Goal: Task Accomplishment & Management: Manage account settings

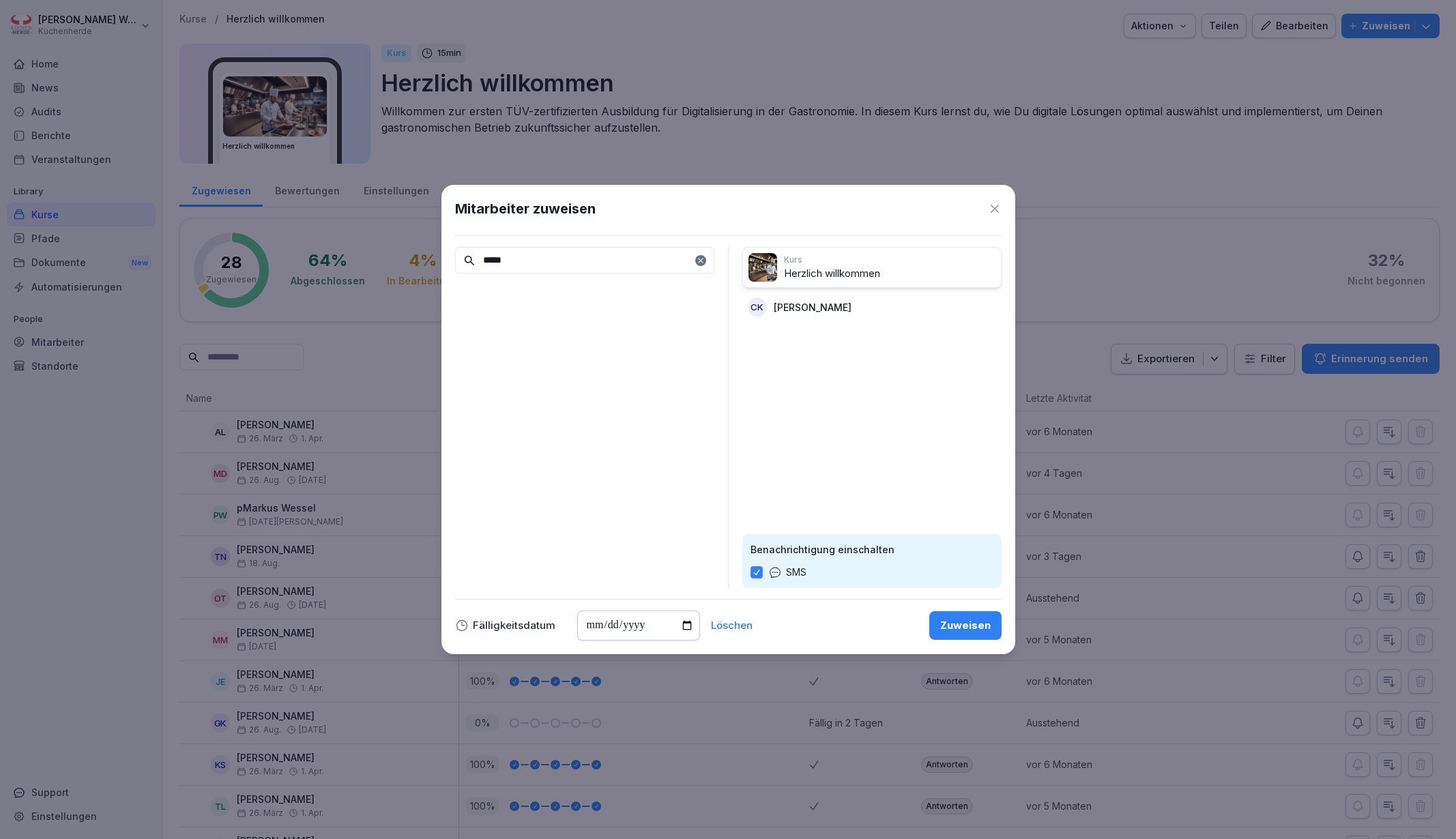
click at [954, 627] on div "Zuweisen" at bounding box center [965, 626] width 50 height 15
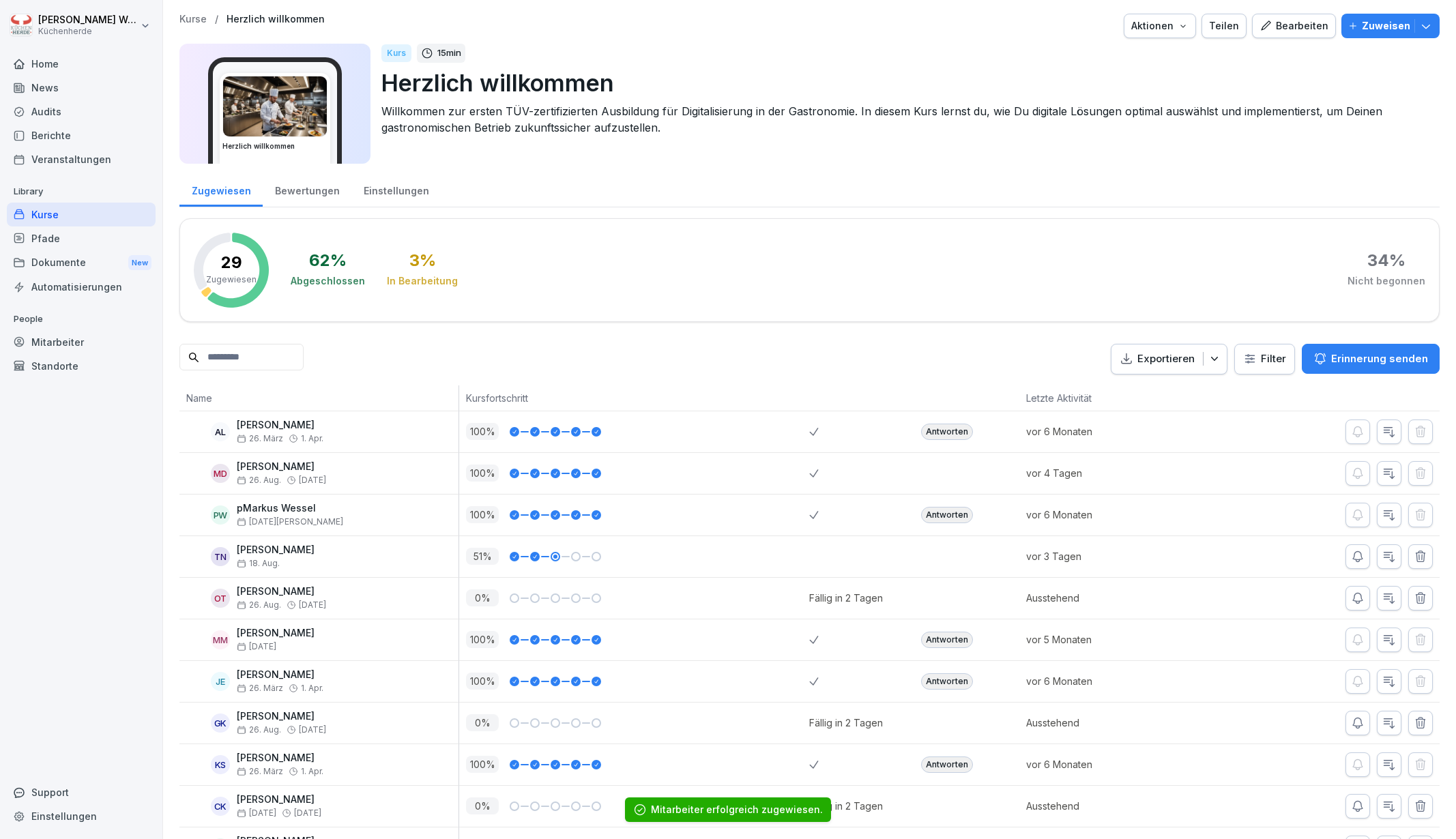
click at [1207, 356] on icon "button" at bounding box center [1214, 359] width 13 height 13
click at [1271, 360] on div "Exportieren Filter Erinnerung senden" at bounding box center [1275, 359] width 329 height 31
click at [1271, 360] on html "[PERSON_NAME] Küchenherde Home News Audits Berichte Veranstaltungen Library Kur…" at bounding box center [728, 419] width 1456 height 839
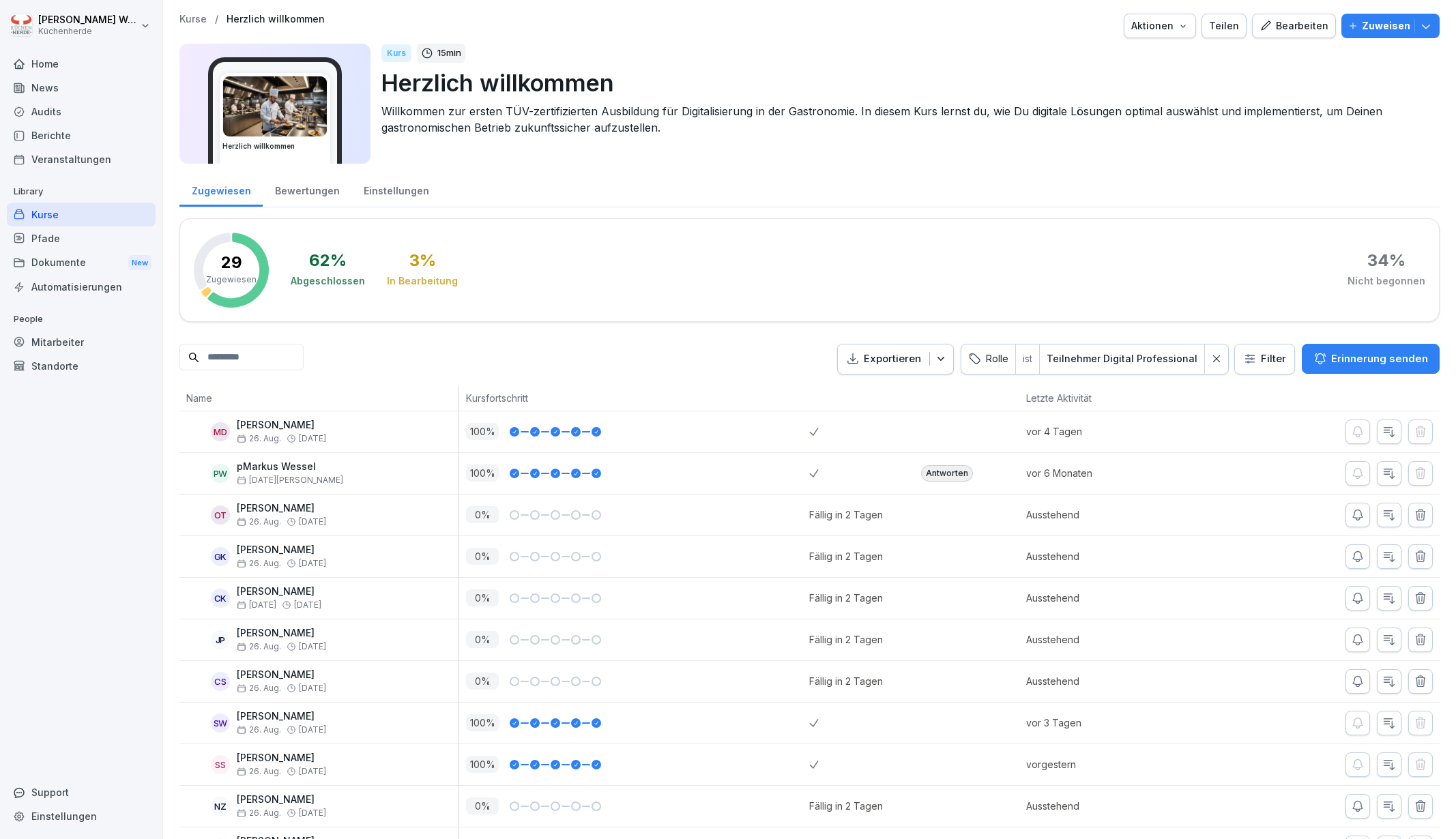
click at [770, 366] on div "Exportieren Rolle ist Teilnehmer Digital Professional Filter Erinnerung senden" at bounding box center [809, 359] width 1260 height 31
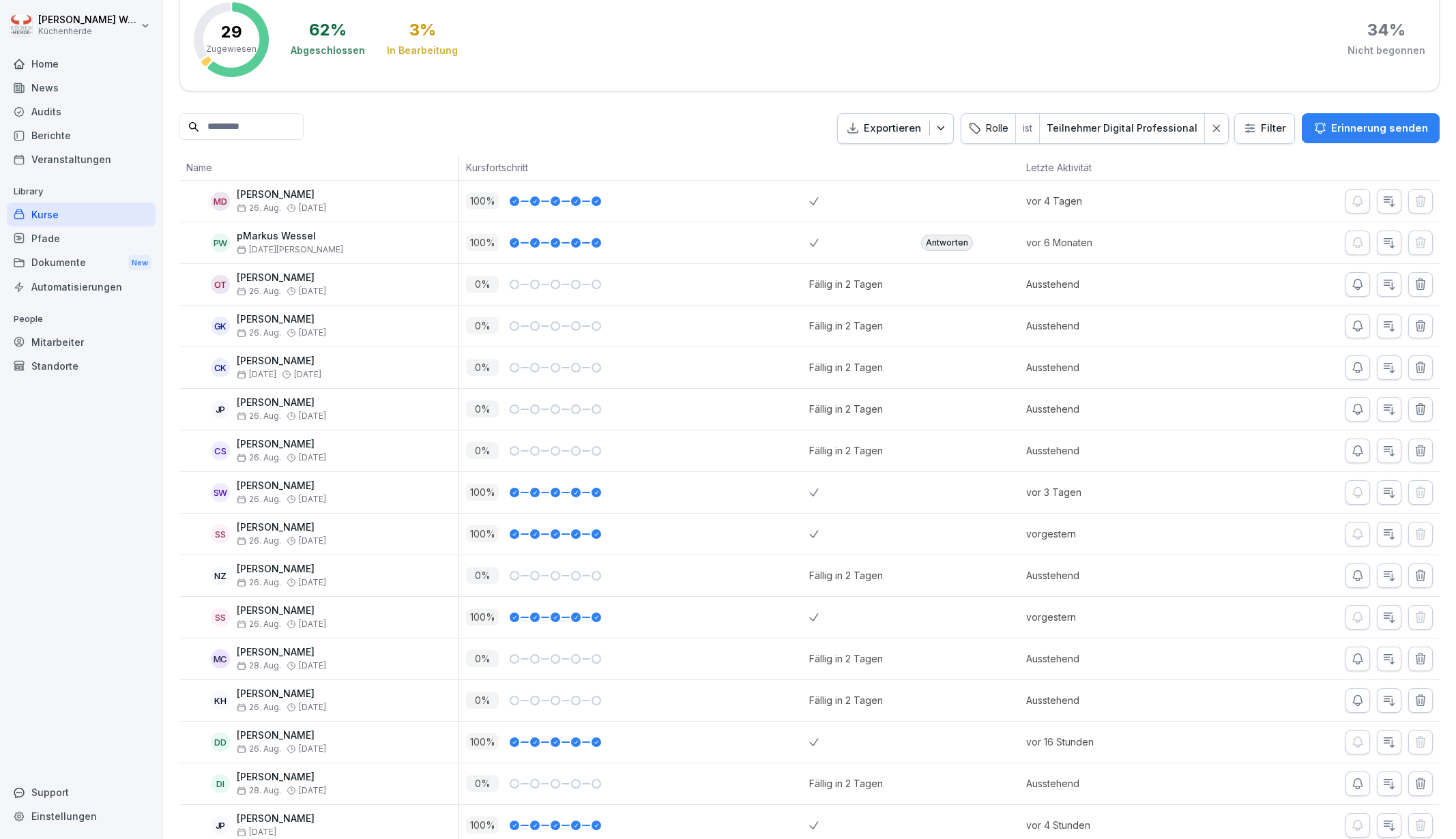
scroll to position [272, 0]
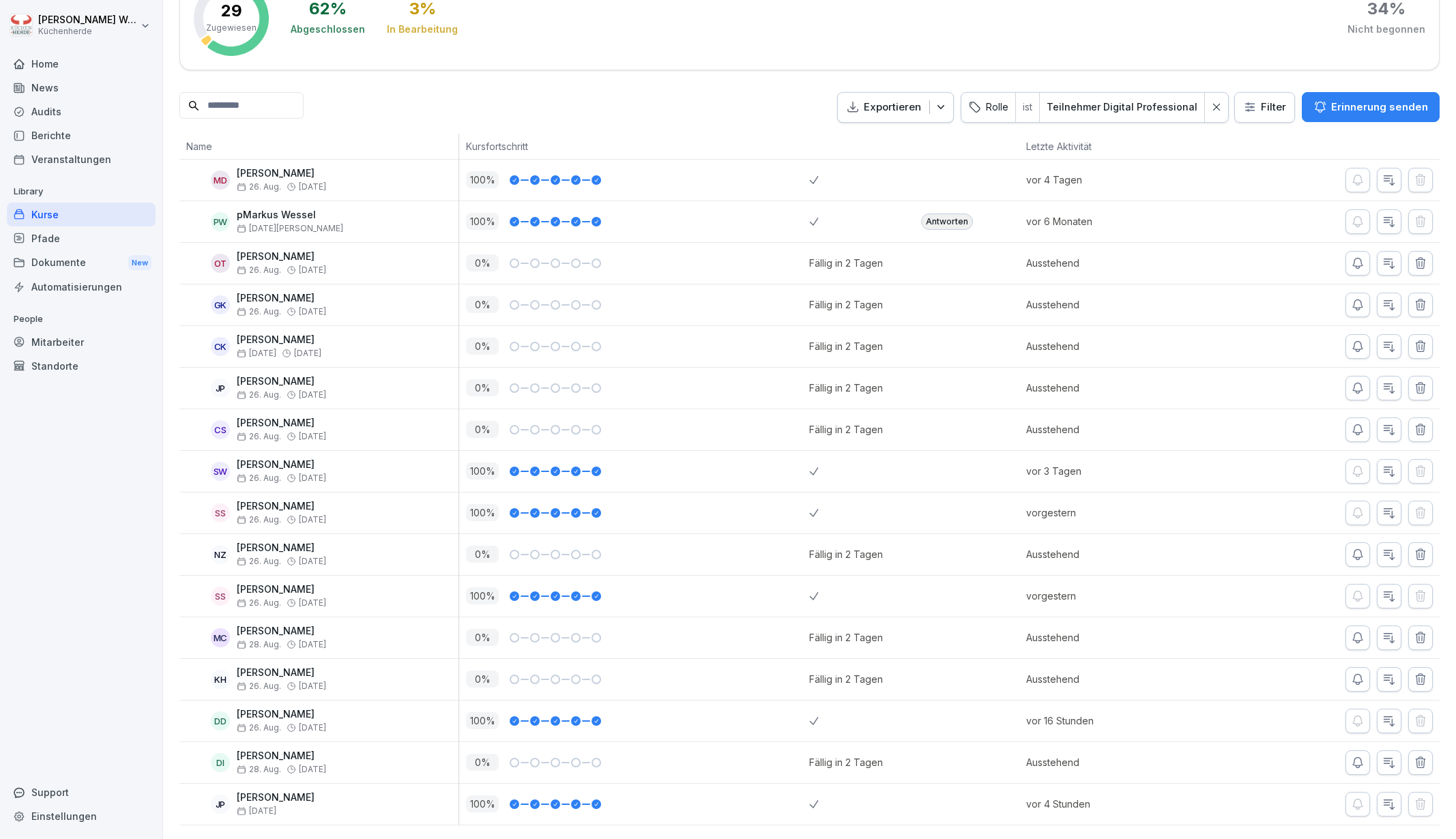
click at [56, 89] on div "News" at bounding box center [81, 88] width 149 height 24
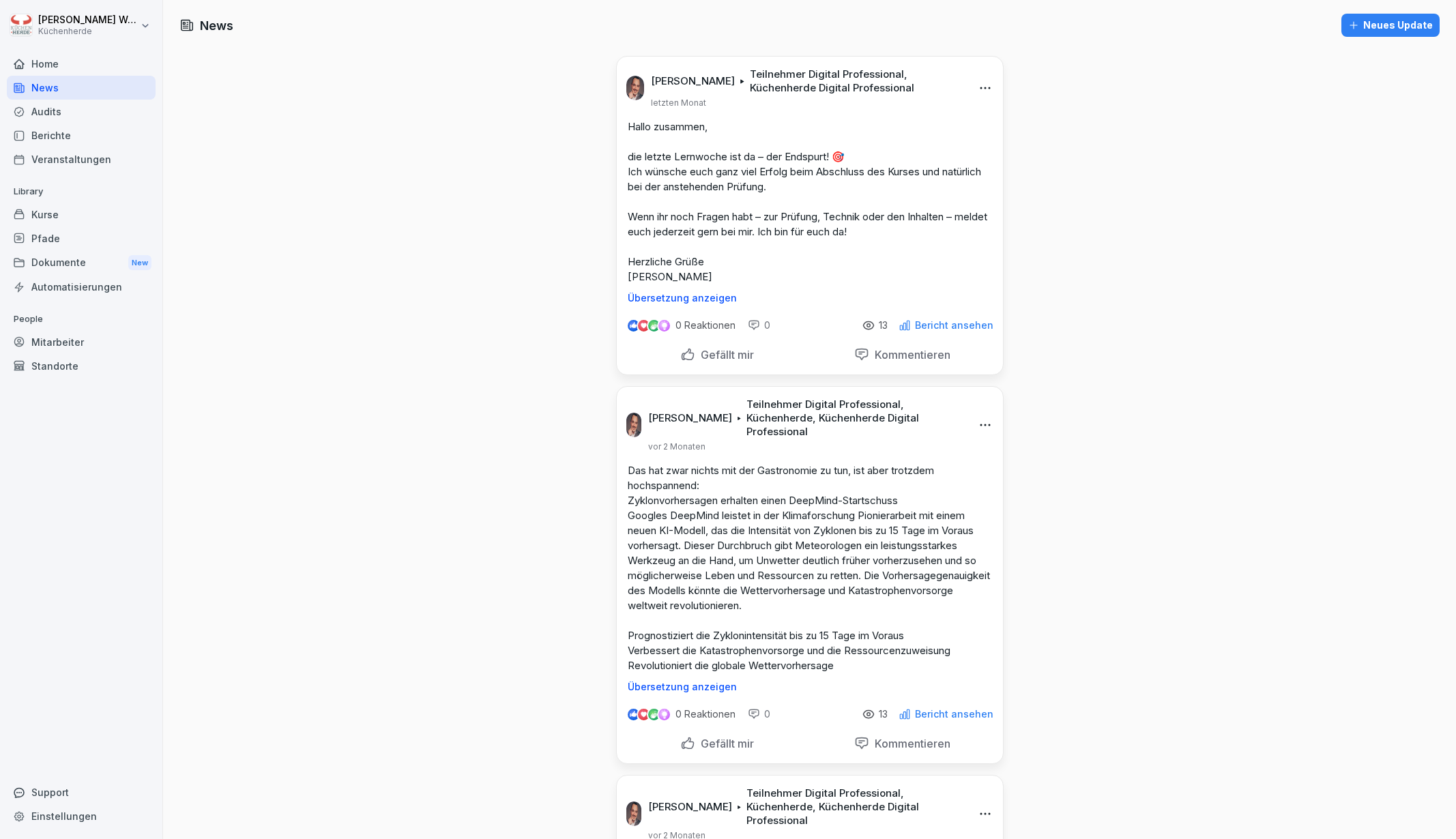
click at [61, 158] on div "Veranstaltungen" at bounding box center [81, 159] width 149 height 24
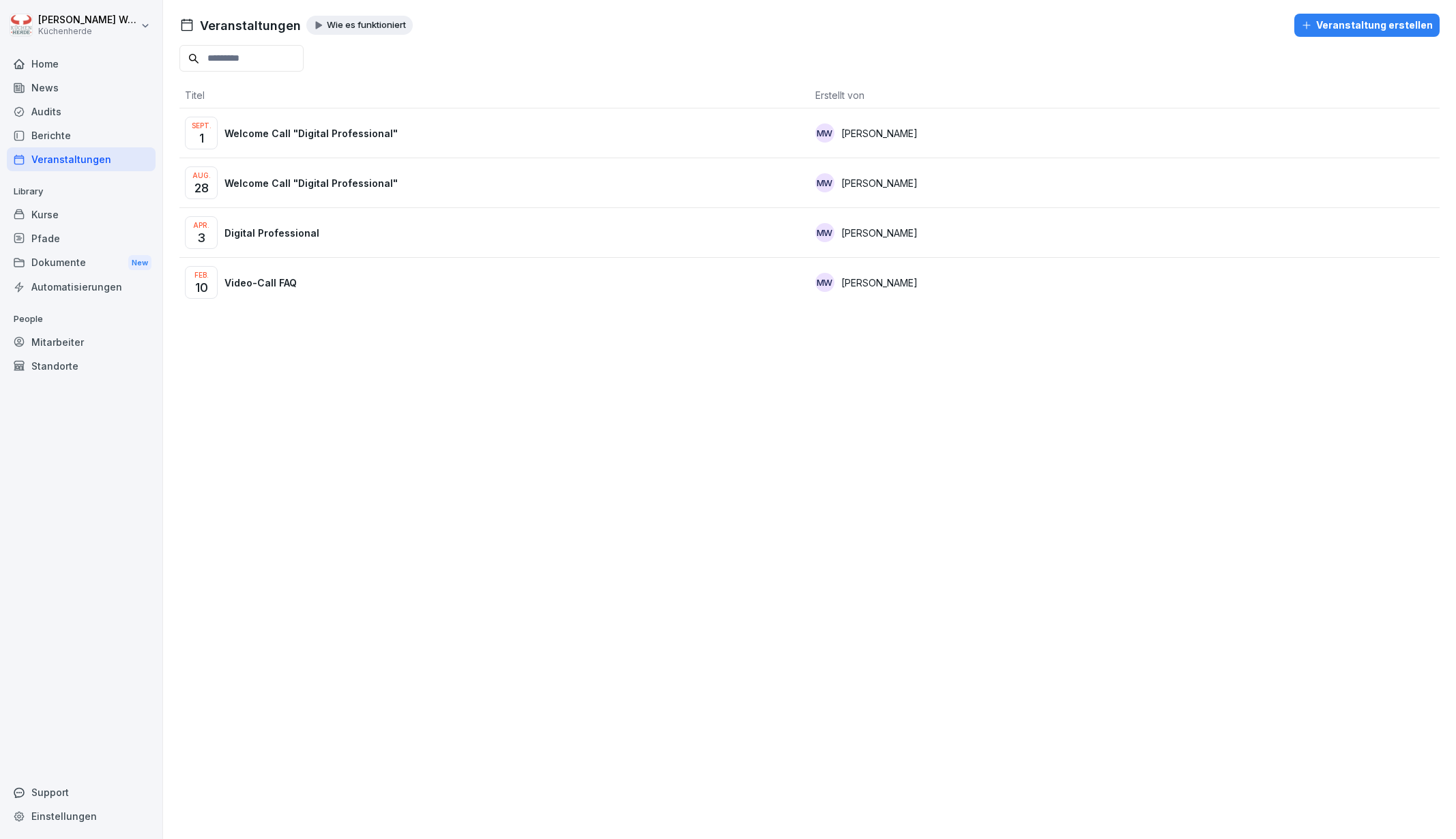
click at [283, 135] on p "Welcome Call "Digital Professional"" at bounding box center [311, 133] width 173 height 14
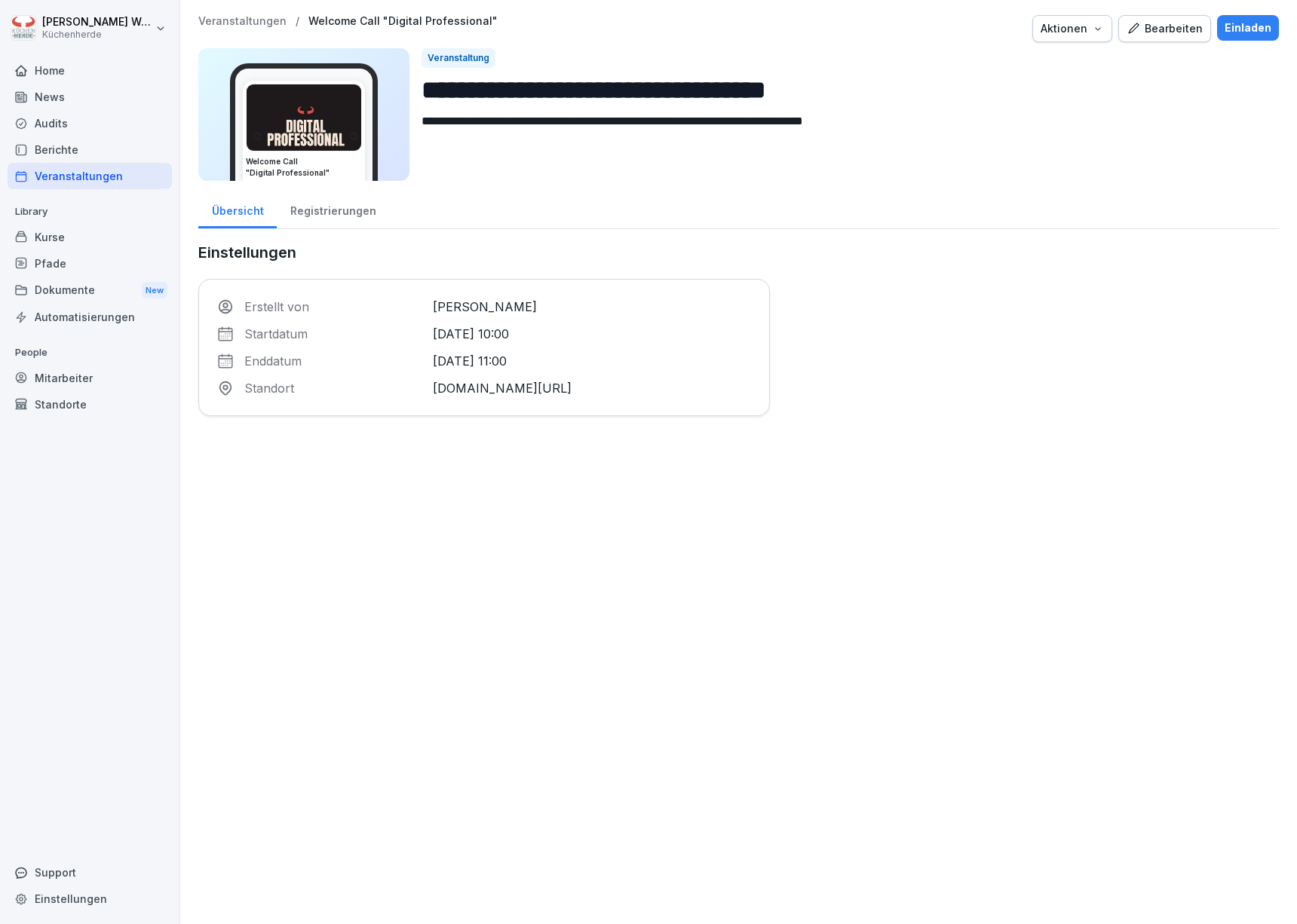
click at [329, 220] on div "Registrierungen" at bounding box center [333, 209] width 113 height 38
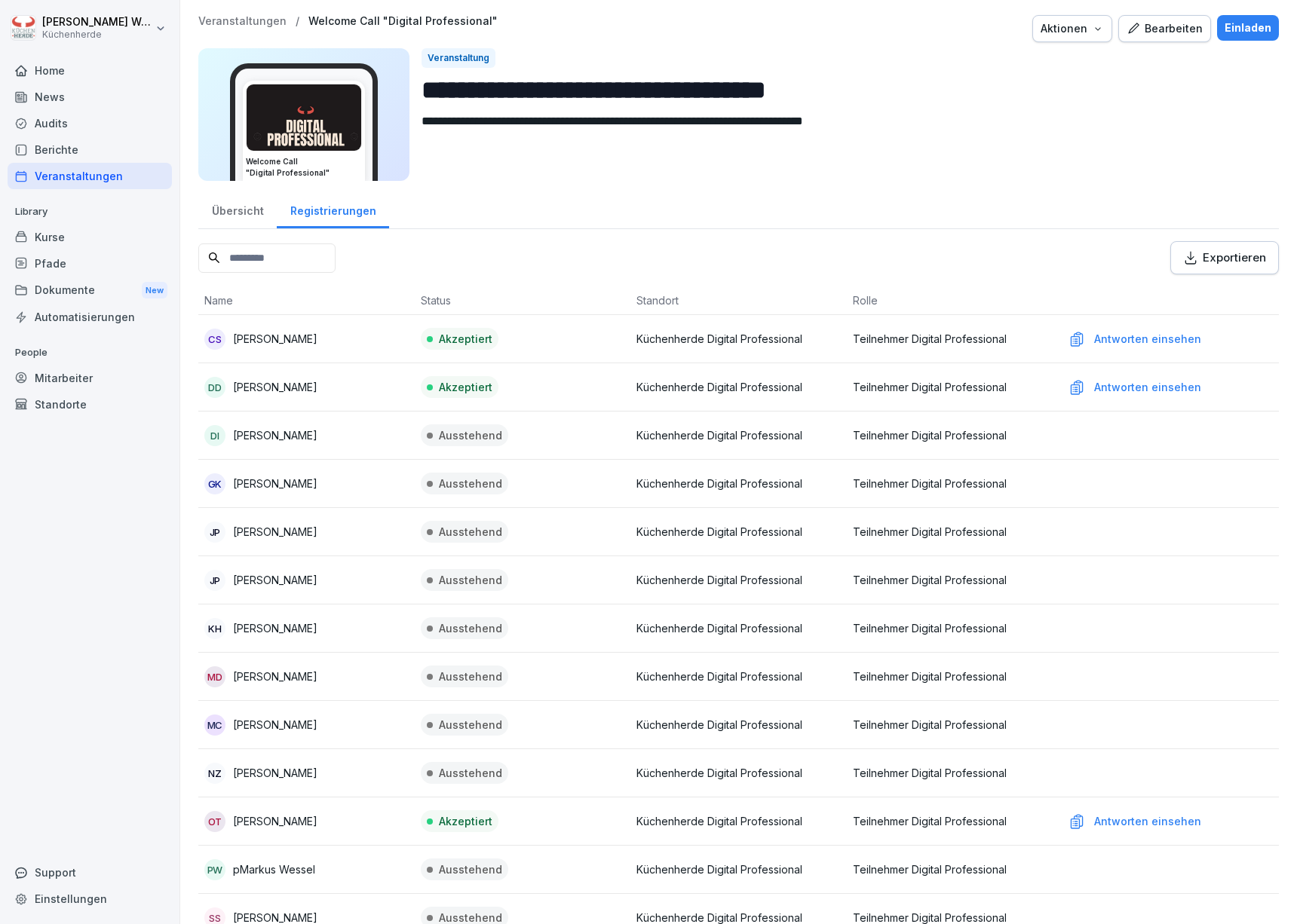
click at [258, 221] on div "Übersicht" at bounding box center [237, 209] width 78 height 38
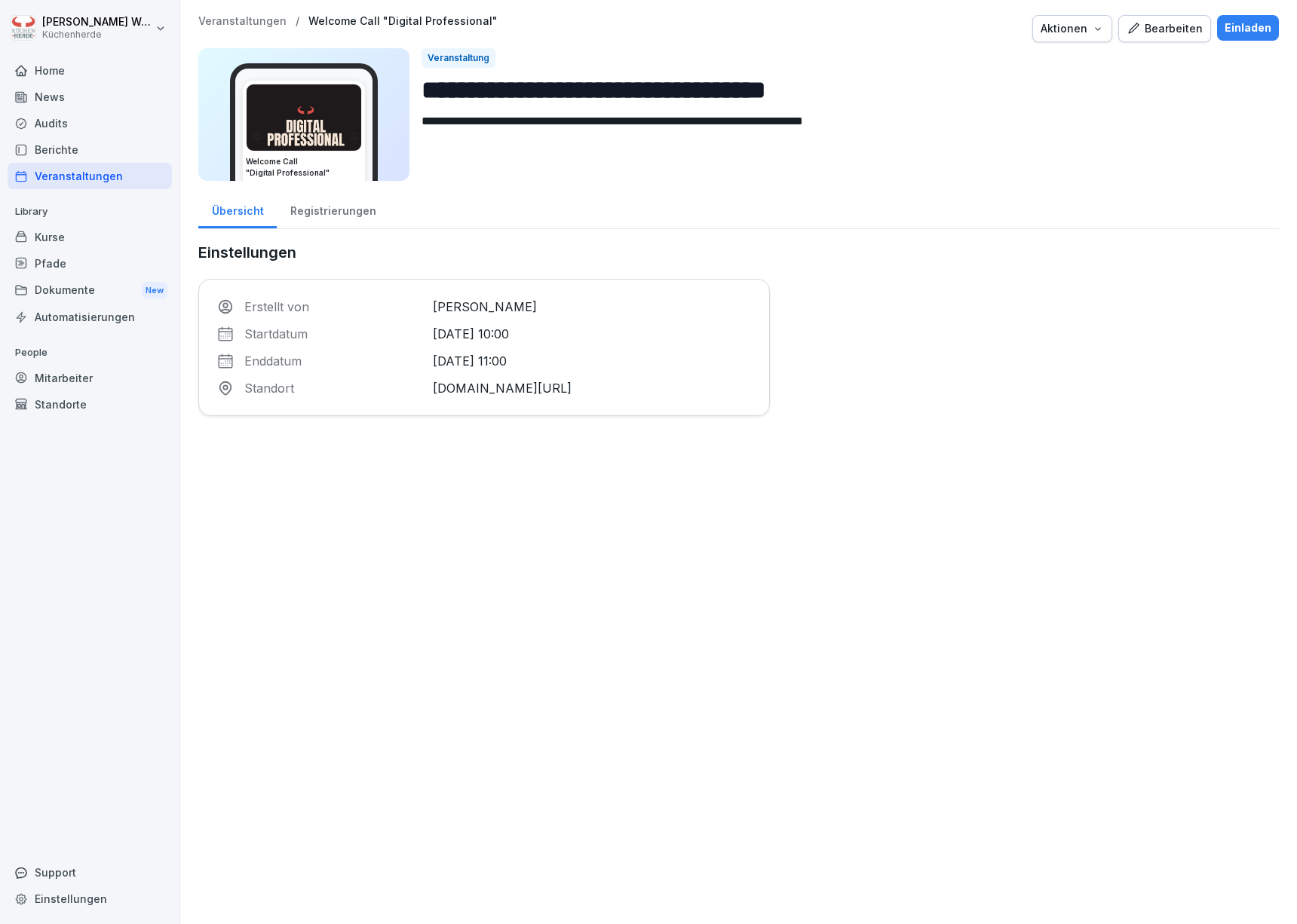
click at [1253, 32] on div "Einladen" at bounding box center [1247, 28] width 46 height 16
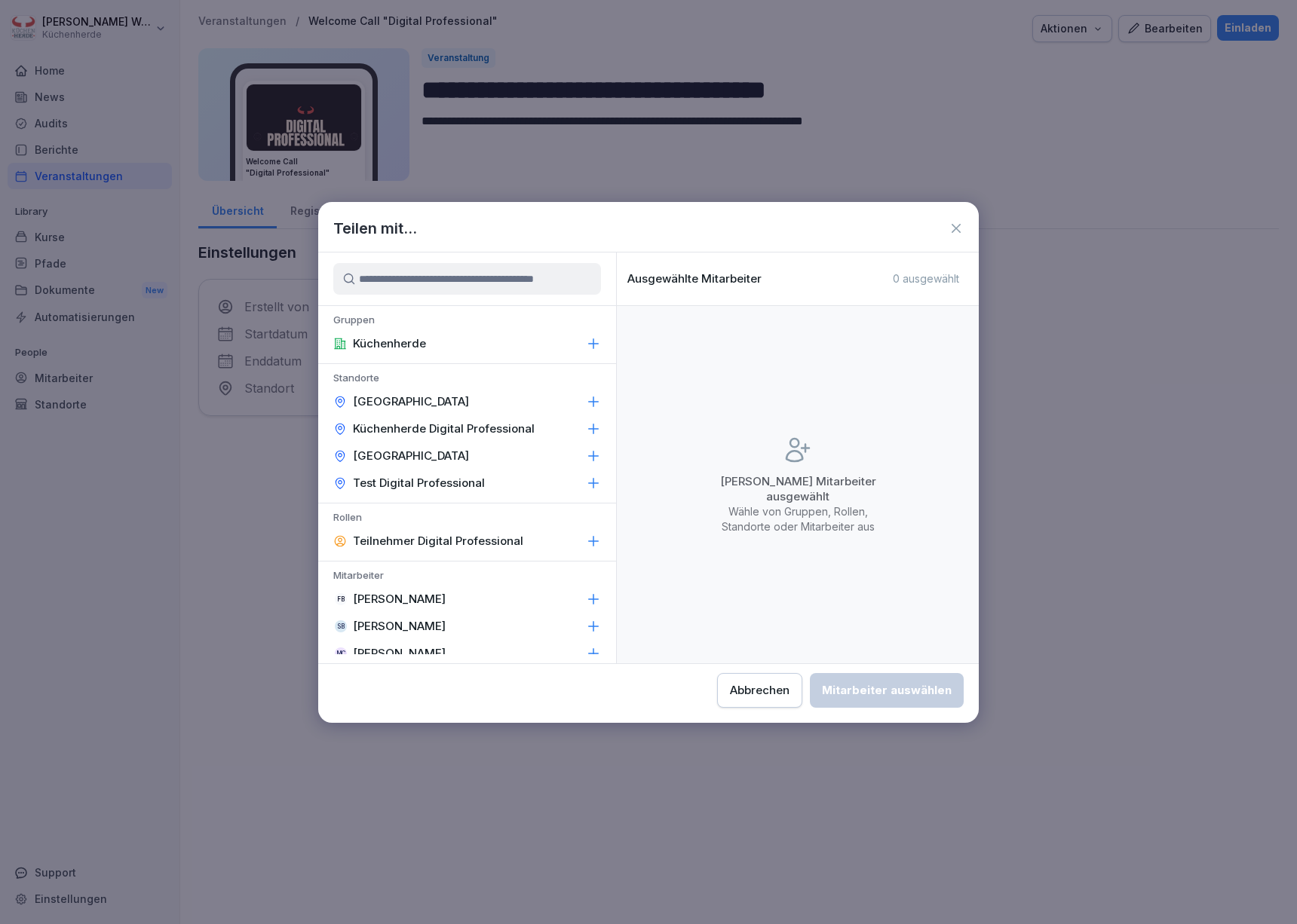
click at [951, 231] on icon at bounding box center [956, 228] width 15 height 15
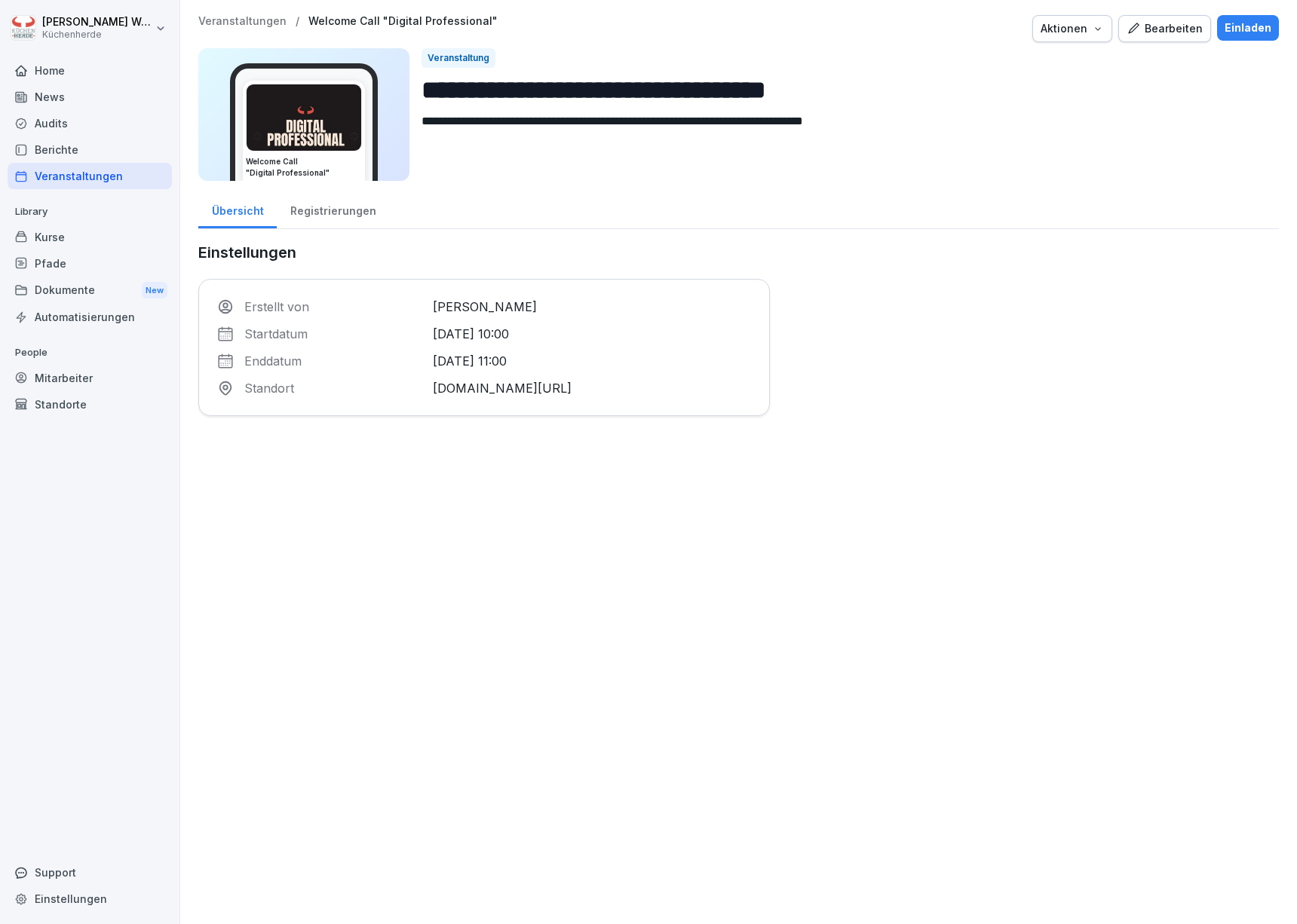
click at [327, 211] on div "Registrierungen" at bounding box center [333, 209] width 113 height 38
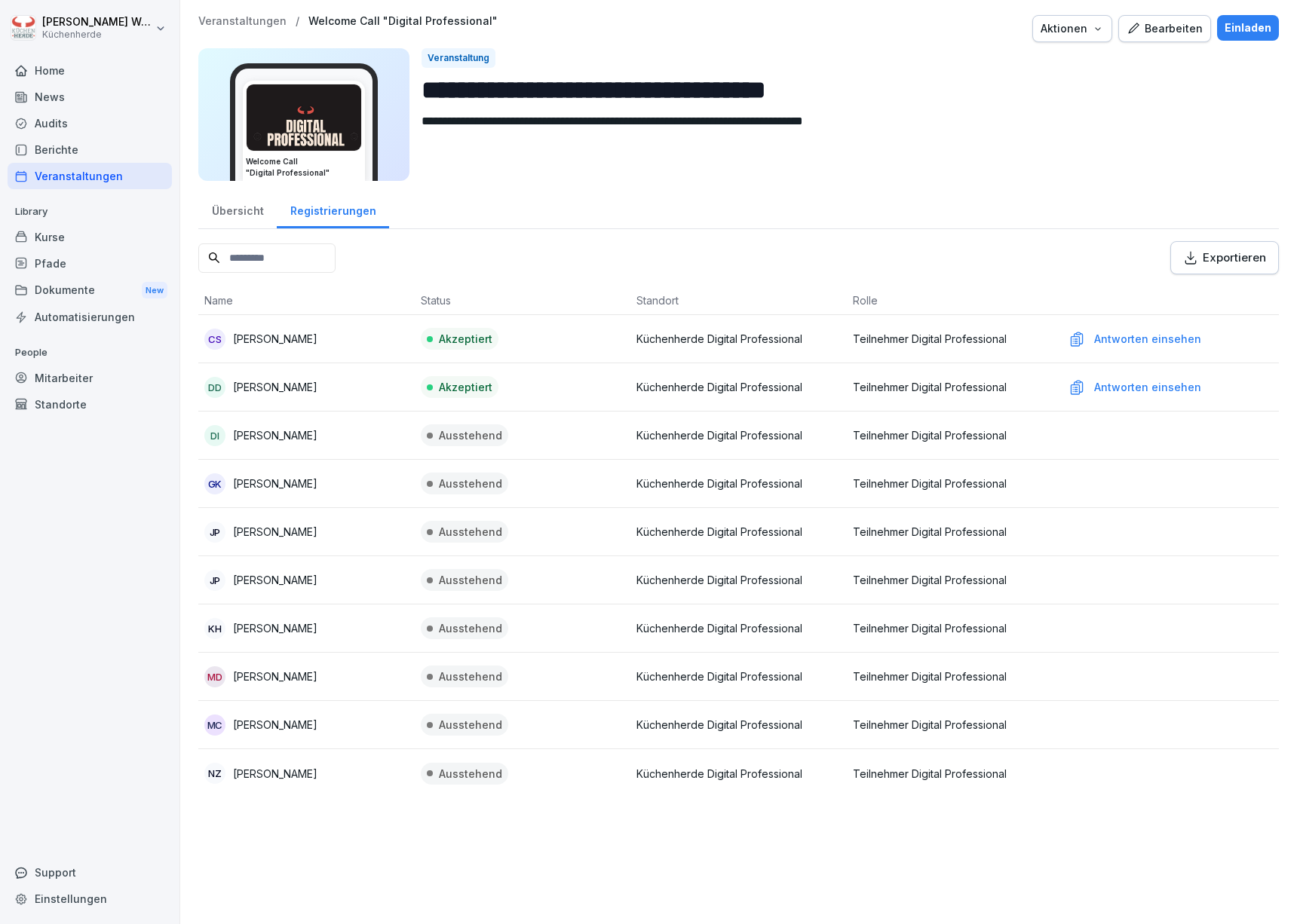
click at [1240, 33] on div "Einladen" at bounding box center [1247, 28] width 46 height 16
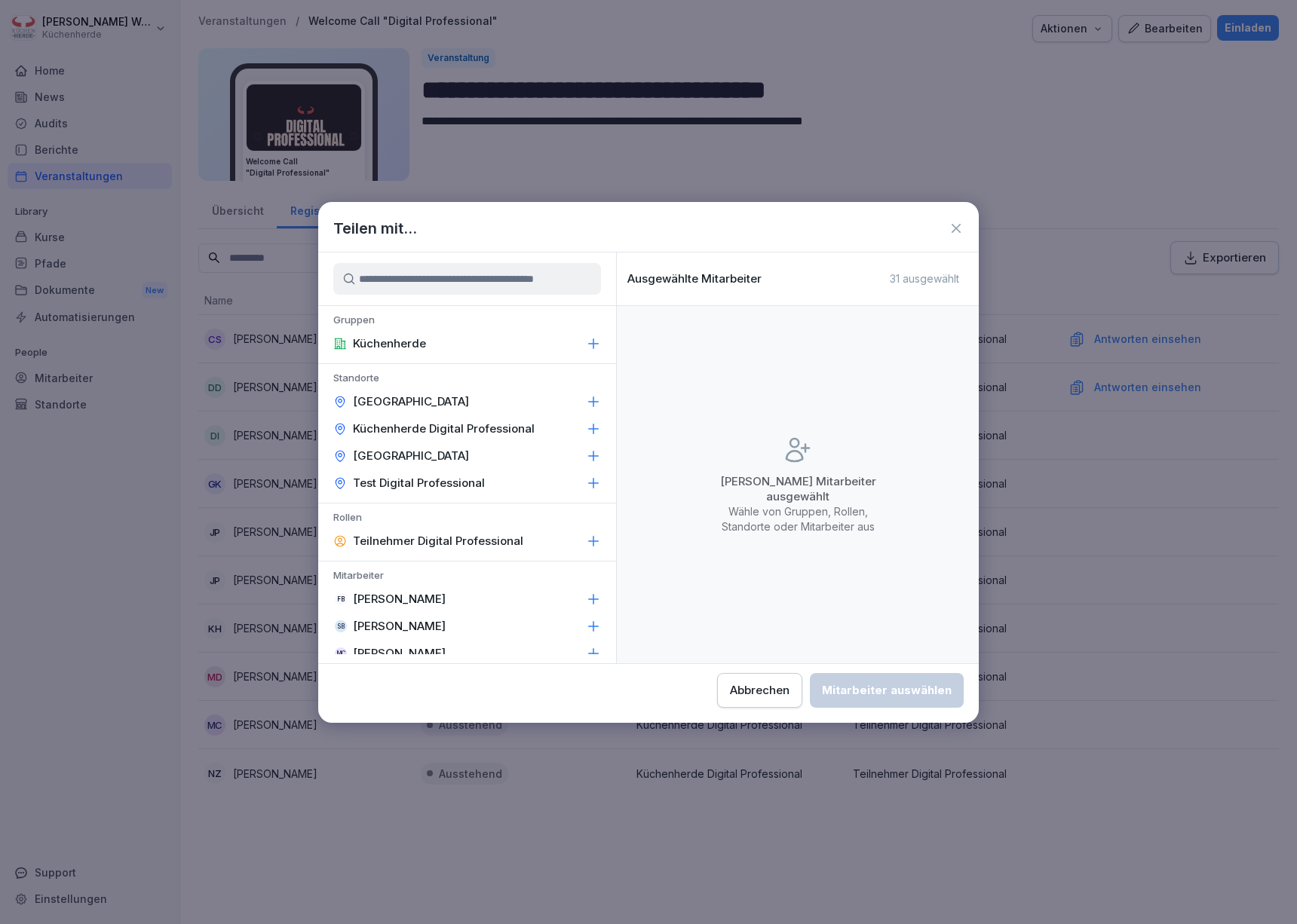
click at [463, 434] on p "Küchenherde Digital Professional" at bounding box center [444, 429] width 182 height 15
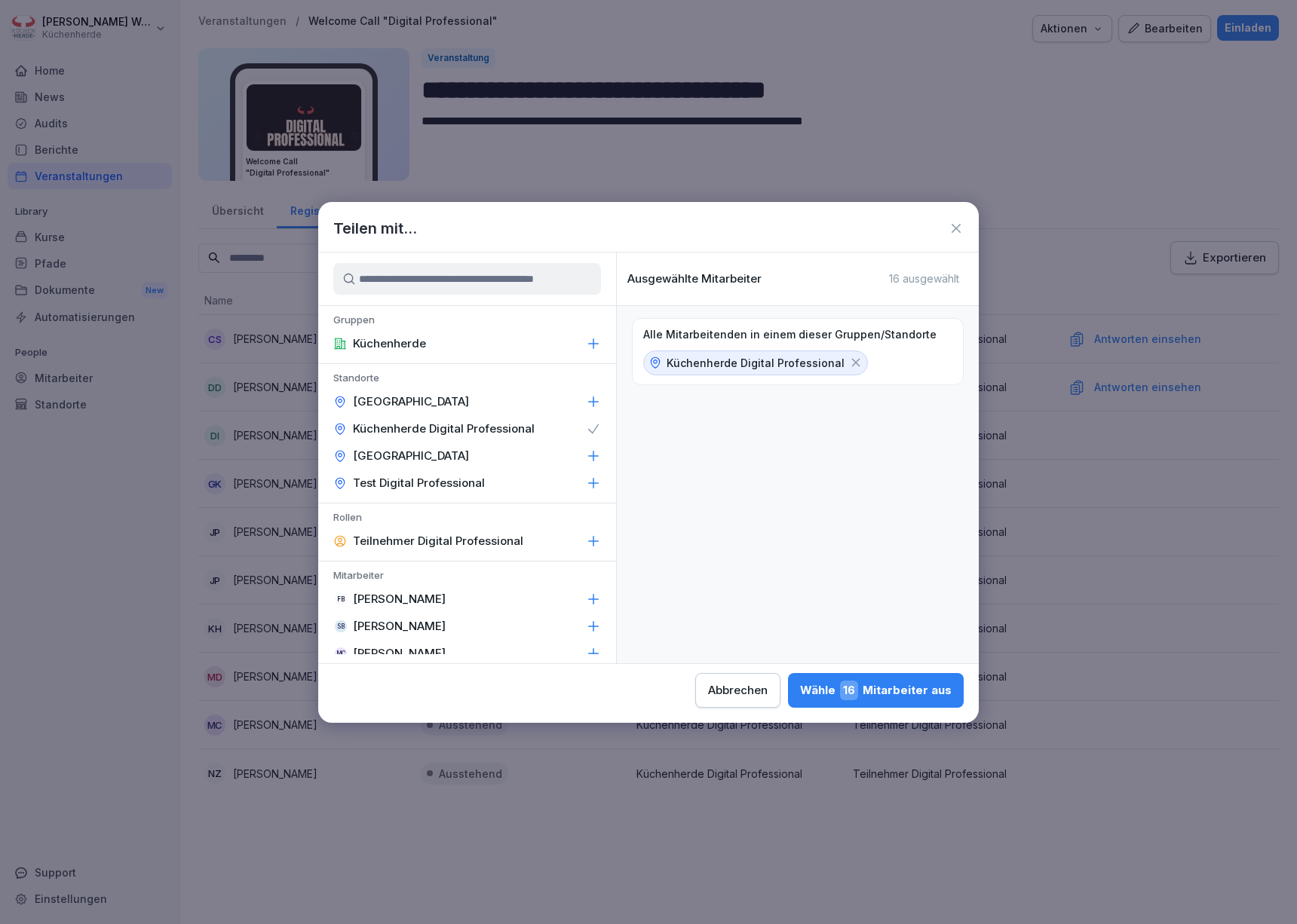
click at [821, 688] on div "Wähle 16 Mitarbeiter aus" at bounding box center [876, 691] width 152 height 20
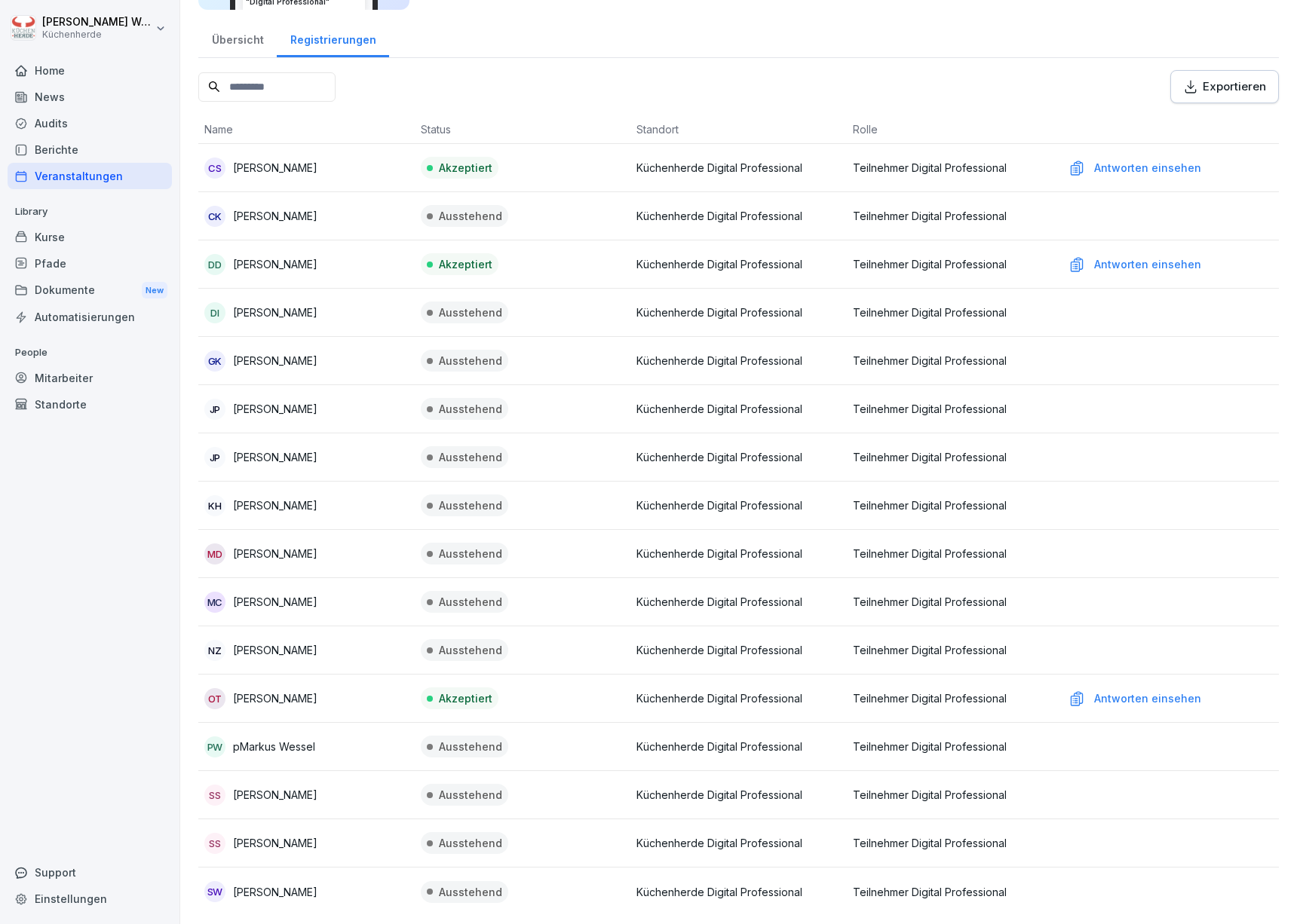
scroll to position [189, 0]
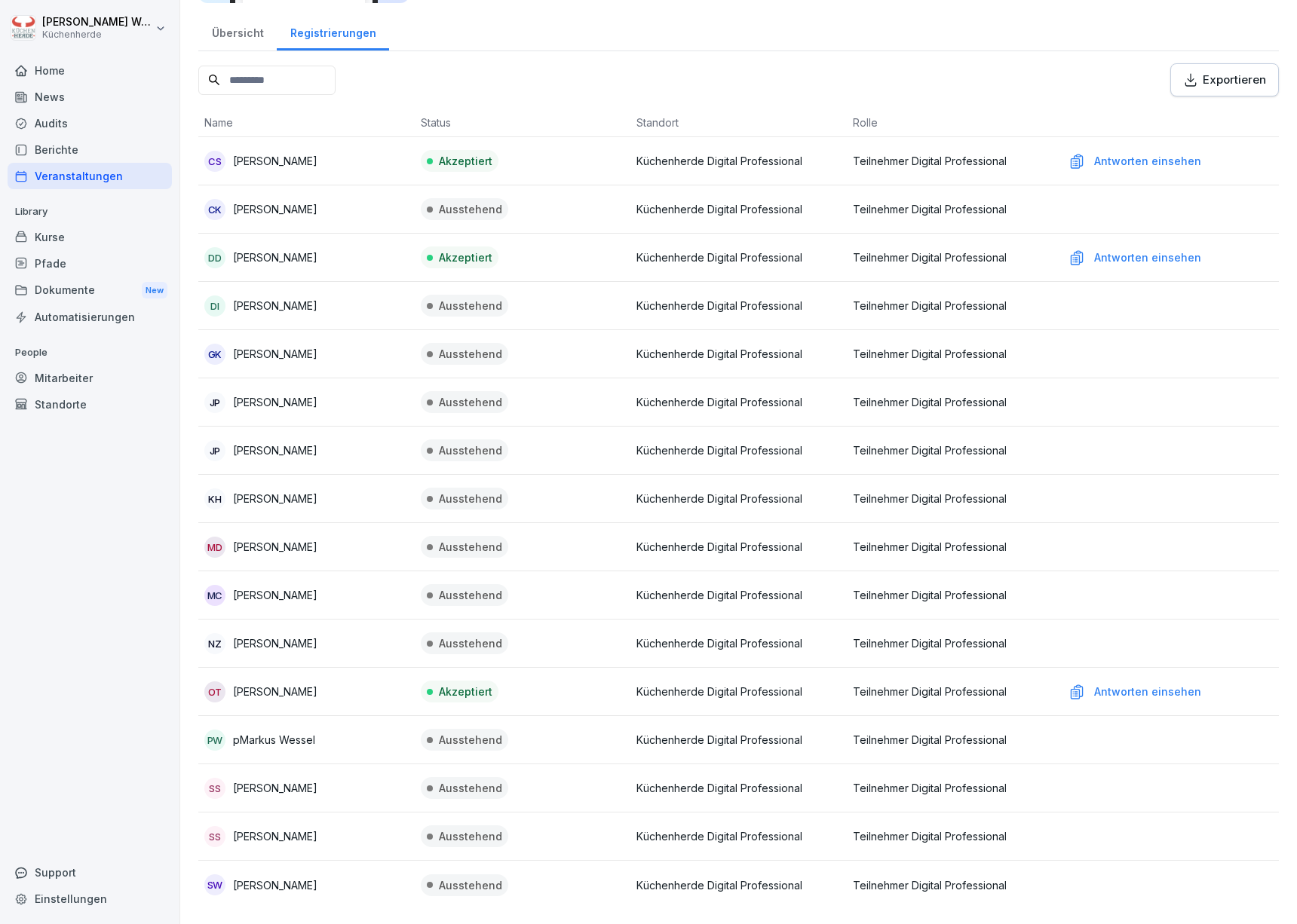
click at [113, 79] on div "Home" at bounding box center [90, 70] width 165 height 26
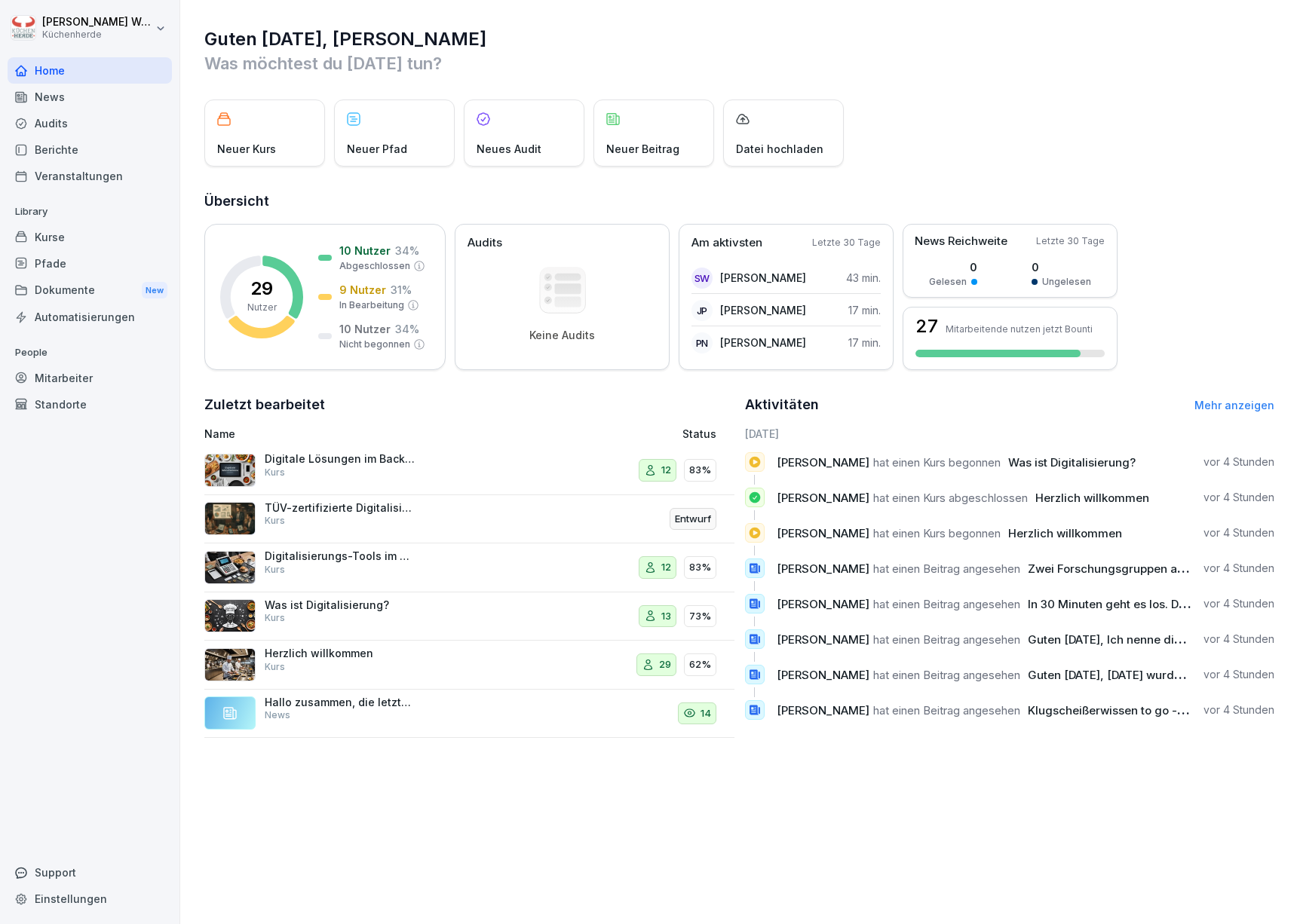
click at [84, 104] on div "News" at bounding box center [90, 97] width 165 height 26
